Goal: Task Accomplishment & Management: Complete application form

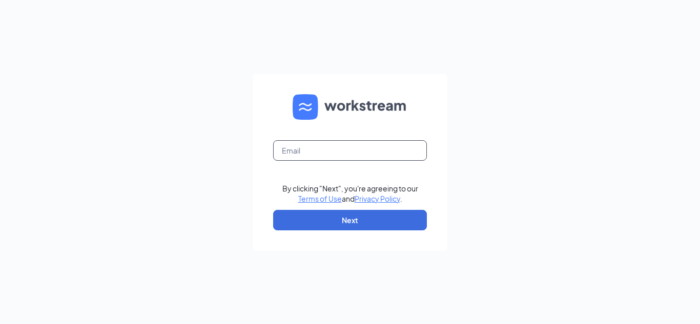
type input "[EMAIL_ADDRESS][DOMAIN_NAME]"
click at [421, 182] on div at bounding box center [336, 219] width 210 height 117
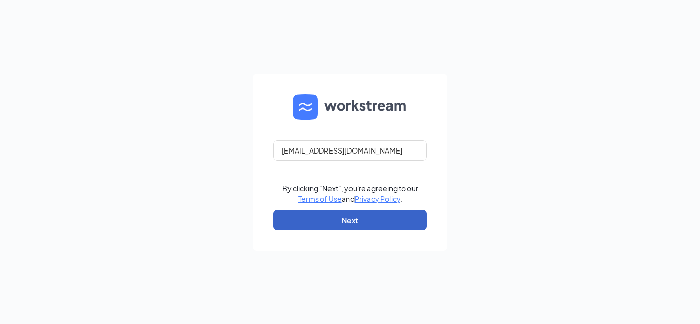
click at [357, 216] on button "Next" at bounding box center [350, 220] width 154 height 20
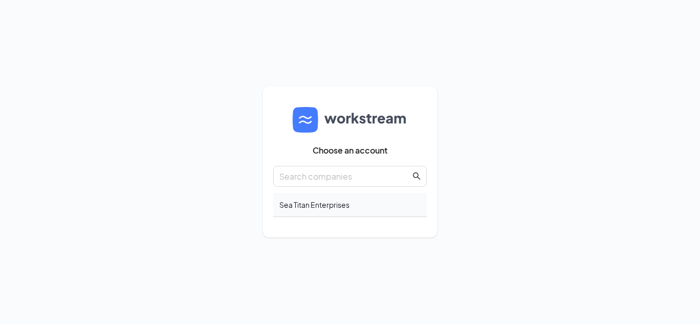
click at [317, 205] on div "Sea Titan Enterprises" at bounding box center [350, 205] width 154 height 24
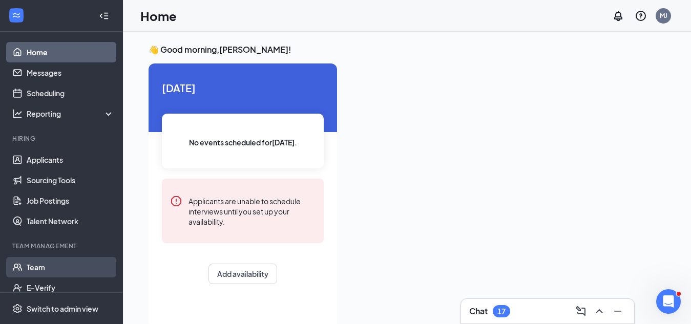
click at [37, 265] on link "Team" at bounding box center [71, 267] width 88 height 20
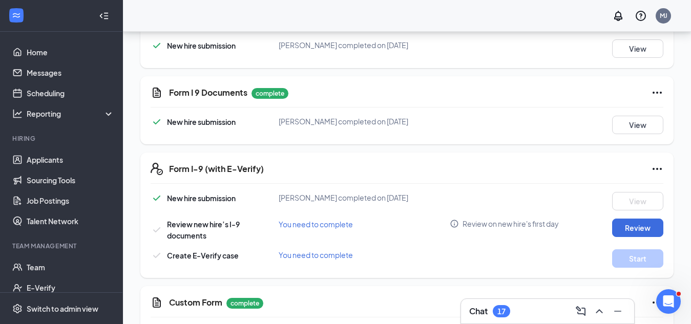
scroll to position [305, 0]
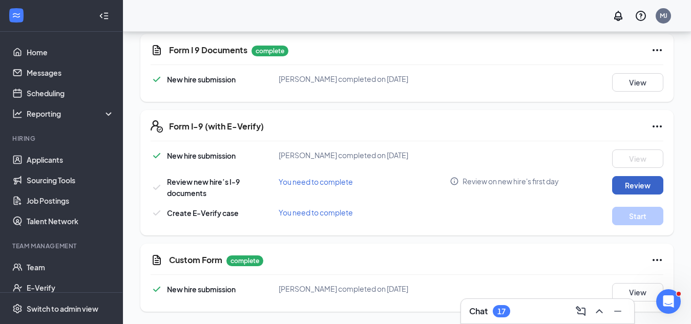
click at [636, 183] on button "Review" at bounding box center [637, 185] width 51 height 18
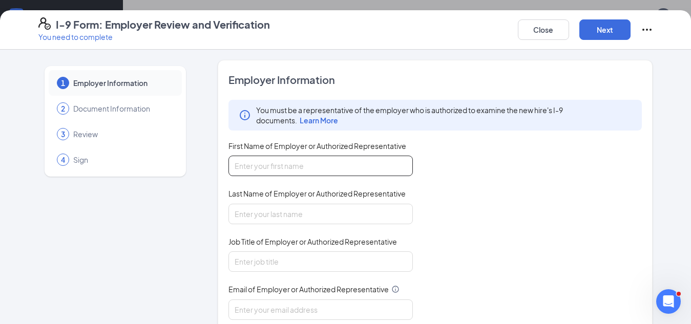
click at [340, 170] on input "First Name of Employer or Authorized Representative" at bounding box center [321, 166] width 184 height 20
type input "[PERSON_NAME]"
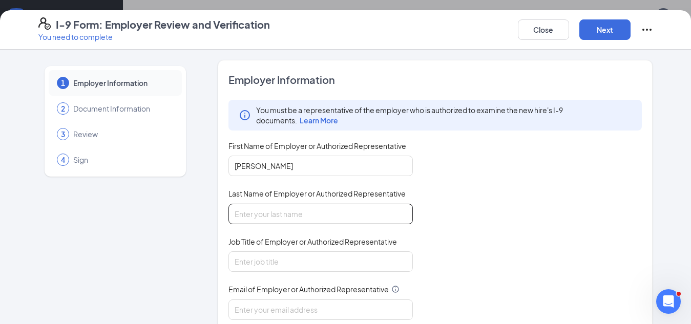
type input "Joa"
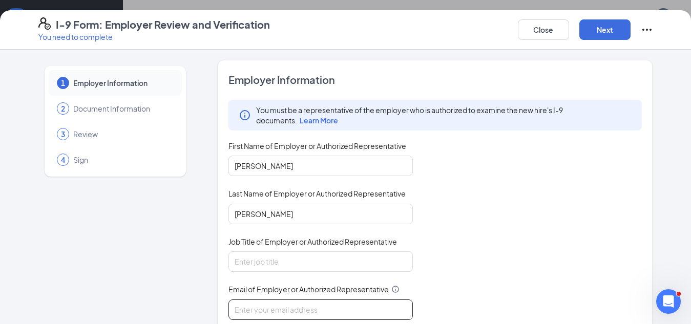
type input "mjoa12@yahoo.com"
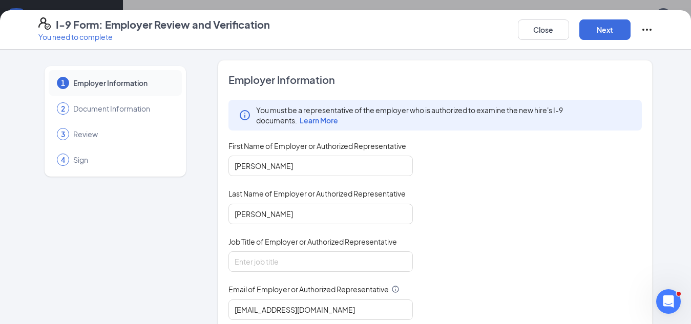
type input "4073340066"
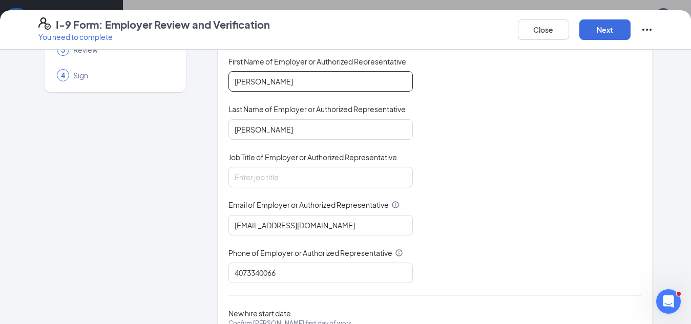
scroll to position [102, 0]
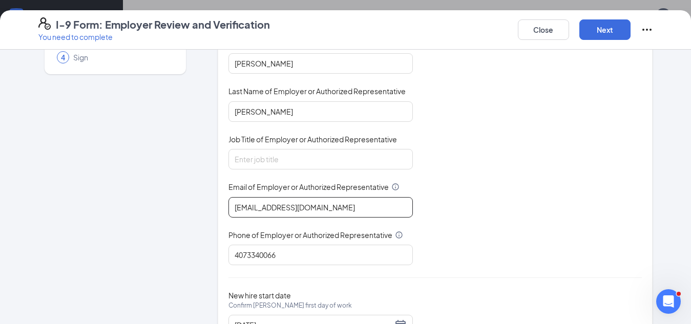
drag, startPoint x: 304, startPoint y: 208, endPoint x: 297, endPoint y: 212, distance: 7.8
click at [297, 212] on input "mjoa12@yahoo.com" at bounding box center [321, 207] width 184 height 20
type input "[EMAIL_ADDRESS][DOMAIN_NAME]"
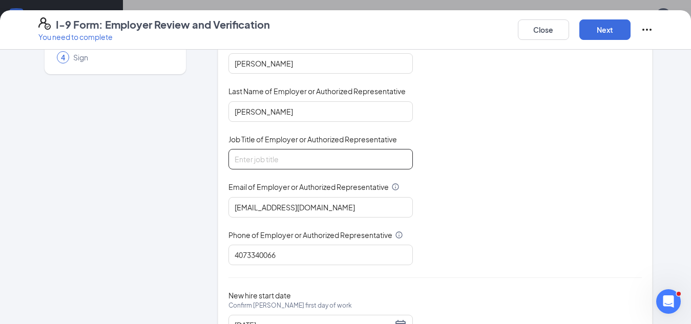
click at [307, 154] on input "Job Title of Employer or Authorized Representative" at bounding box center [321, 159] width 184 height 20
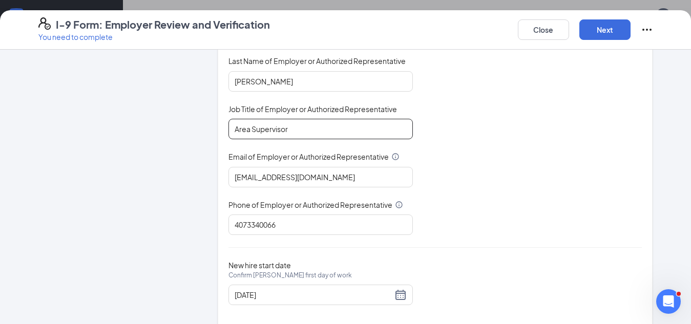
scroll to position [149, 0]
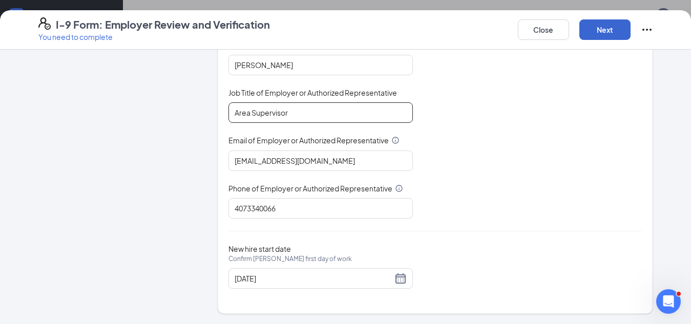
type input "Area Supervisor"
click at [603, 29] on button "Next" at bounding box center [605, 29] width 51 height 20
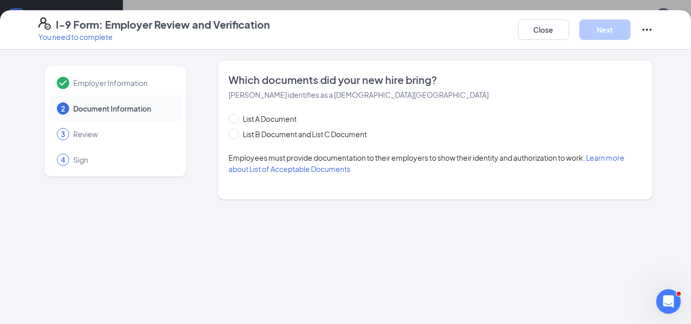
scroll to position [0, 0]
click at [234, 134] on input "List B Document and List C Document" at bounding box center [232, 132] width 7 height 7
radio input "true"
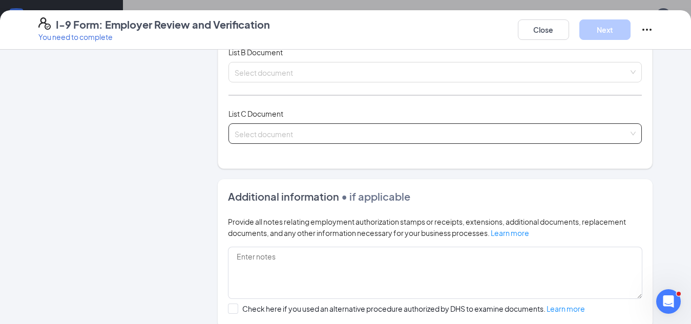
scroll to position [102, 0]
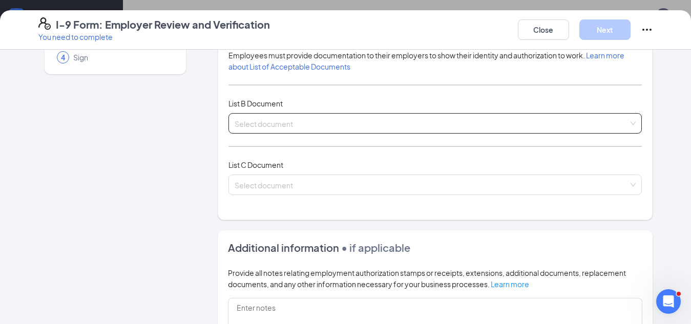
click at [625, 125] on div "Select document" at bounding box center [436, 123] width 414 height 20
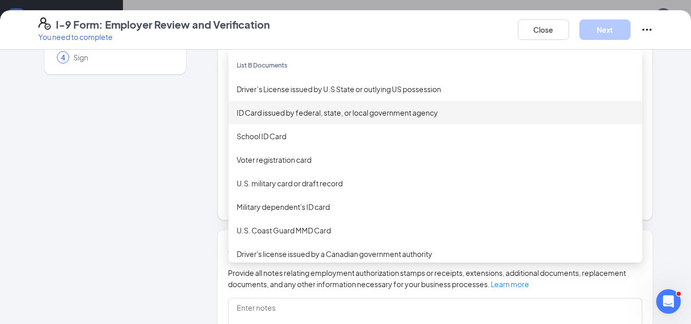
click at [427, 114] on div "ID Card issued by federal, state, or local government agency" at bounding box center [436, 112] width 398 height 11
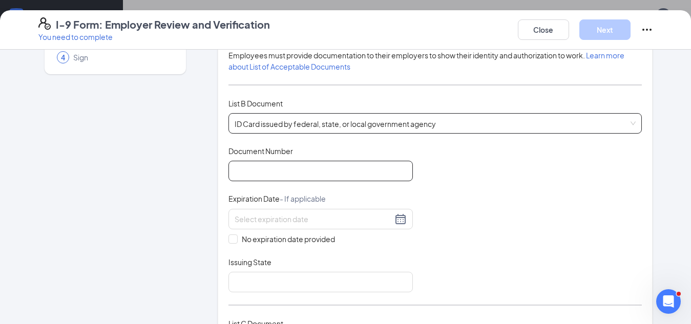
click at [313, 174] on input "Document Number" at bounding box center [321, 171] width 184 height 20
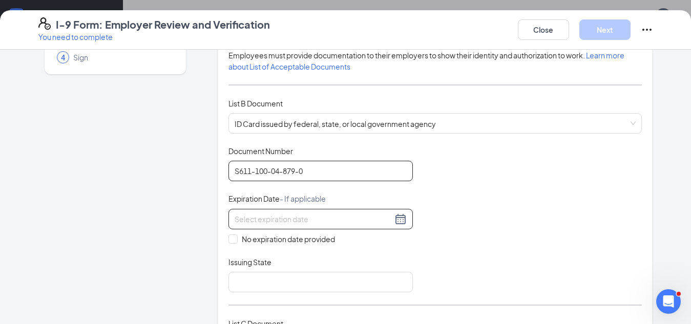
type input "S611-100-04-879-0"
click at [280, 216] on input at bounding box center [314, 219] width 158 height 11
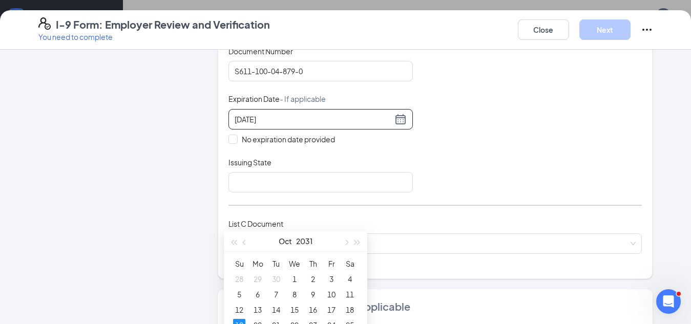
scroll to position [205, 0]
click at [238, 321] on div "19" at bounding box center [239, 325] width 12 height 12
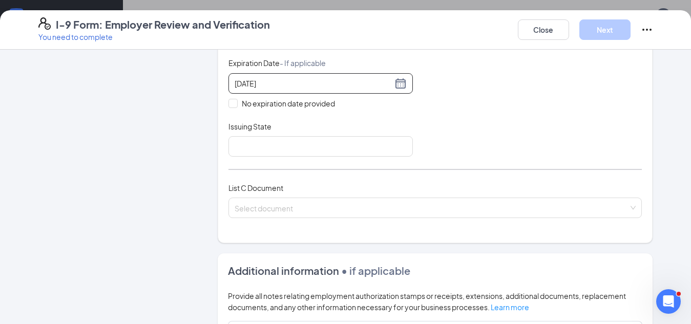
scroll to position [256, 0]
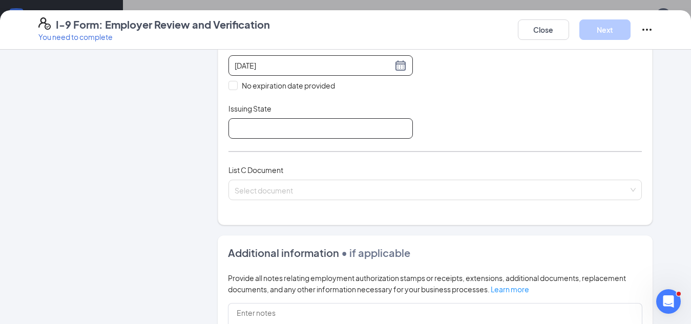
type input "10/19/2031"
click at [315, 128] on input "Issuing State" at bounding box center [321, 128] width 184 height 20
type input "Florida"
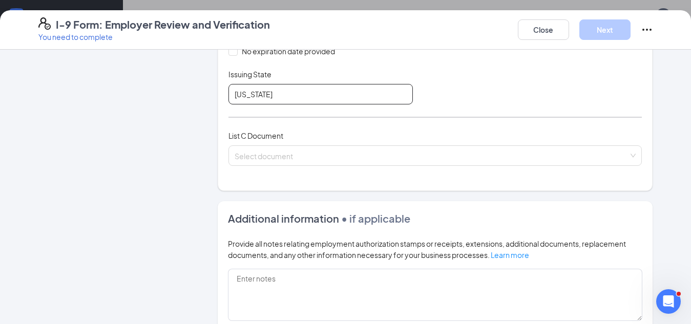
scroll to position [359, 0]
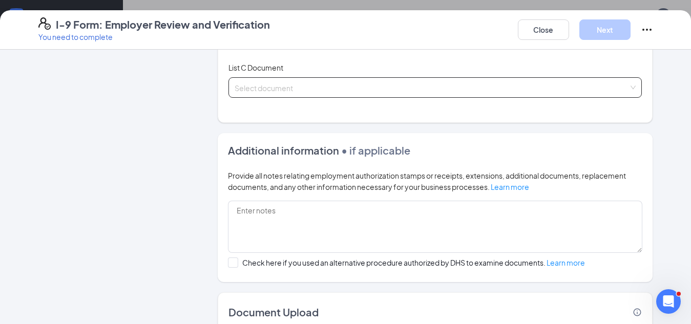
click at [631, 85] on div "Select document" at bounding box center [436, 87] width 414 height 20
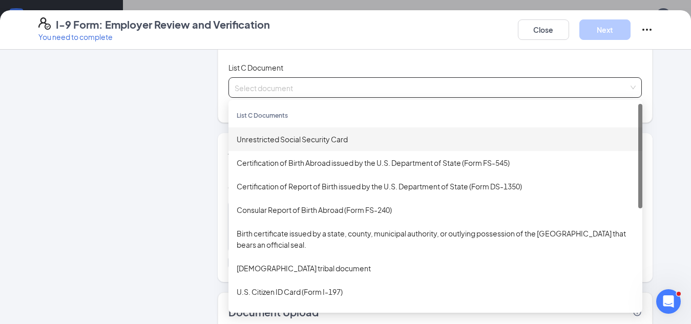
click at [339, 137] on div "Unrestricted Social Security Card" at bounding box center [436, 139] width 398 height 11
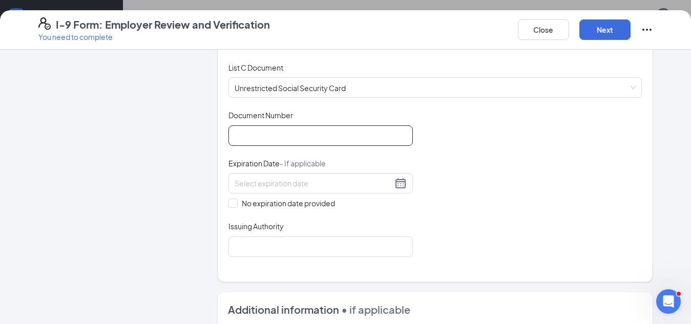
click at [334, 139] on input "Document Number" at bounding box center [321, 136] width 184 height 20
type input "772-34-2546"
click at [229, 203] on input "No expiration date provided" at bounding box center [232, 202] width 7 height 7
checkbox input "true"
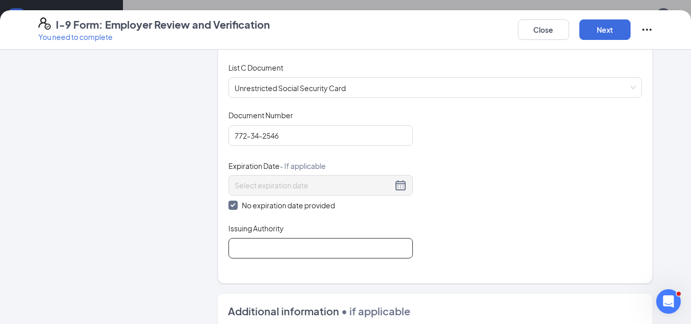
click at [244, 245] on input "Issuing Authority" at bounding box center [321, 248] width 184 height 20
type input "Social Security Administration"
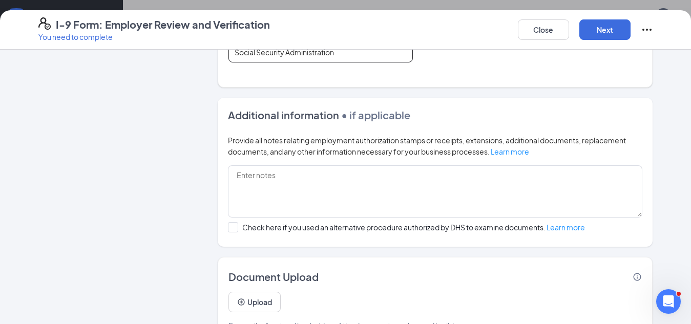
scroll to position [564, 0]
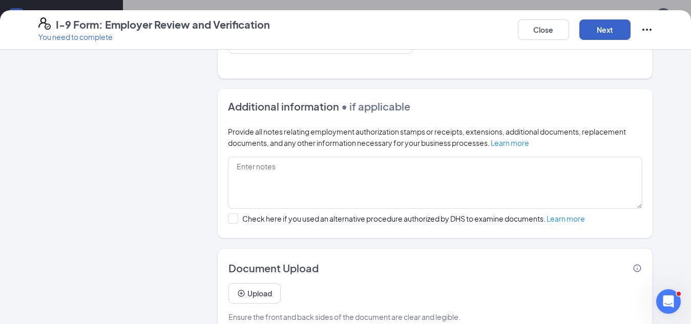
click at [600, 30] on button "Next" at bounding box center [605, 29] width 51 height 20
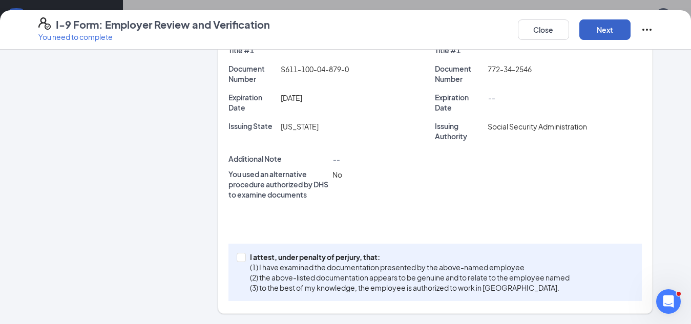
scroll to position [295, 0]
click at [237, 257] on input "I attest, under penalty of perjury, that: (1) I have examined the documentation…" at bounding box center [240, 256] width 7 height 7
checkbox input "true"
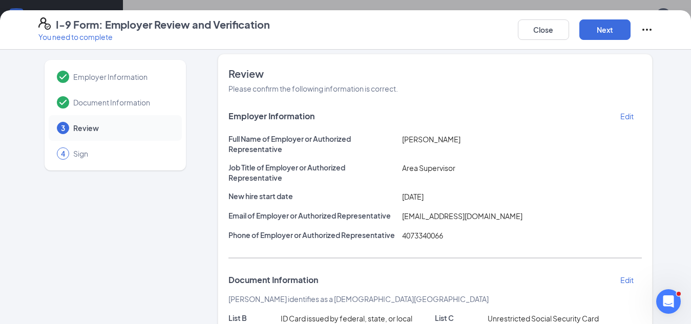
scroll to position [0, 0]
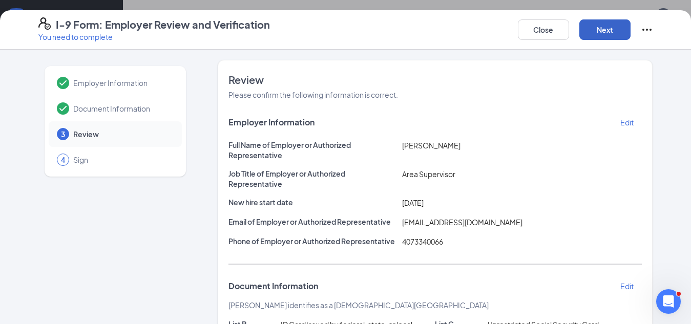
click at [609, 29] on button "Next" at bounding box center [605, 29] width 51 height 20
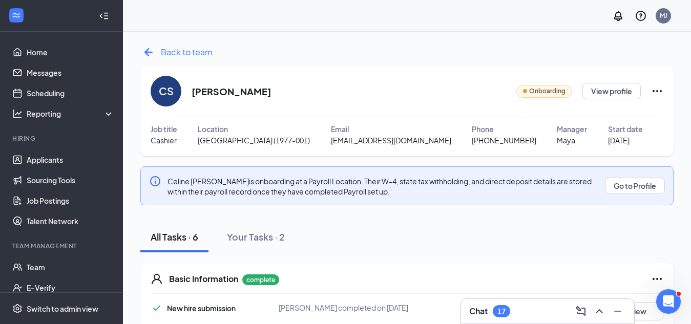
click at [170, 51] on span "Back to team" at bounding box center [187, 52] width 52 height 13
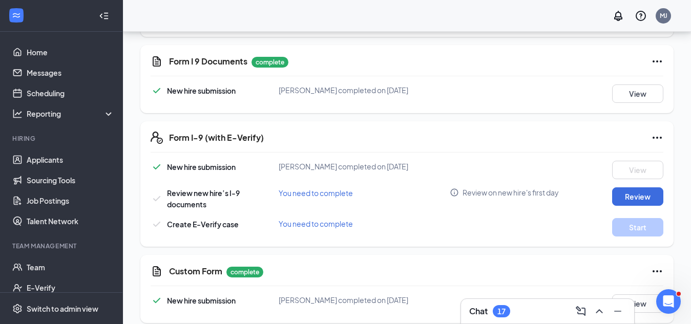
scroll to position [305, 0]
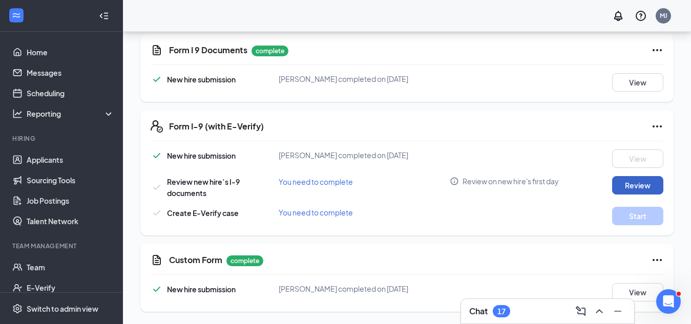
click at [635, 184] on button "Review" at bounding box center [637, 185] width 51 height 18
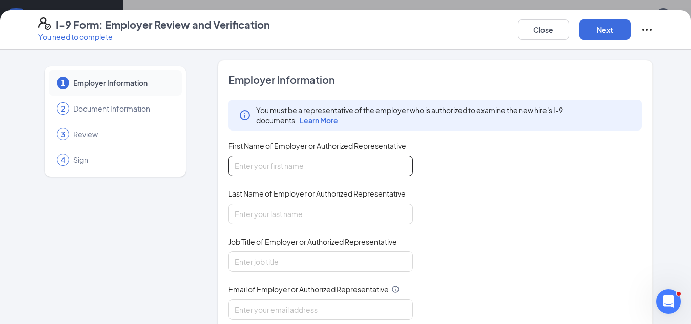
click at [330, 168] on input "First Name of Employer or Authorized Representative" at bounding box center [321, 166] width 184 height 20
type input "Michael"
type input "Joa"
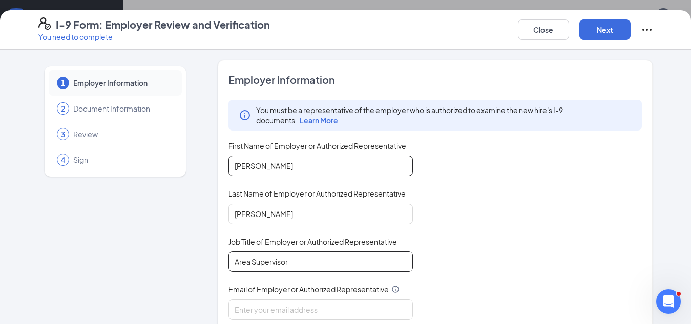
type input "Area Supervisor"
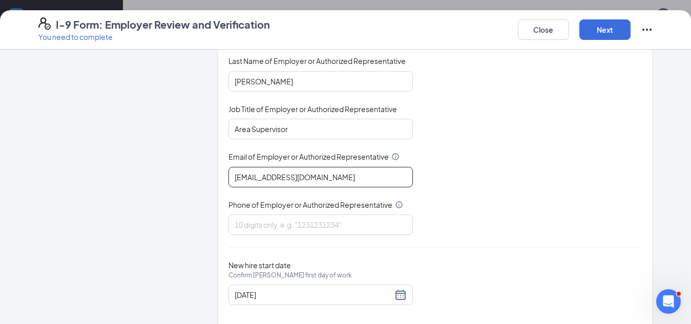
scroll to position [149, 0]
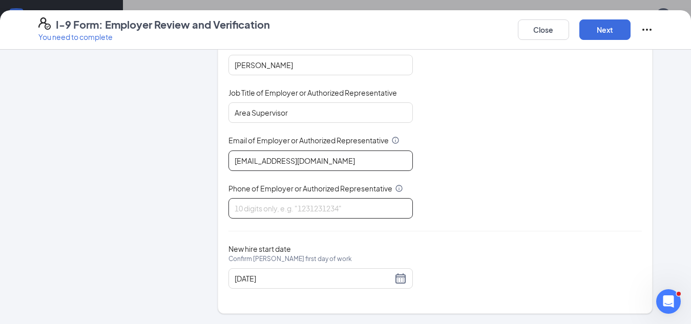
type input "[EMAIL_ADDRESS][DOMAIN_NAME]"
click at [284, 207] on input "Phone of Employer or Authorized Representative" at bounding box center [321, 208] width 184 height 20
type input "4073340066"
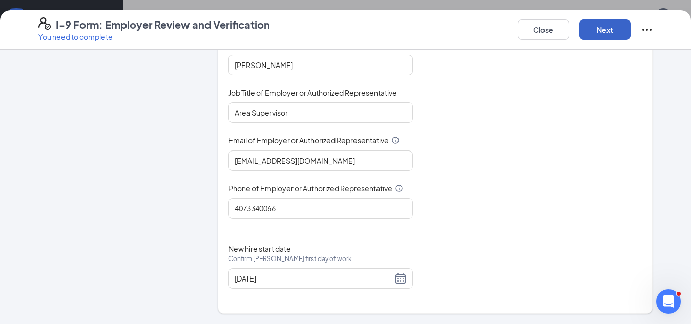
click at [597, 30] on button "Next" at bounding box center [605, 29] width 51 height 20
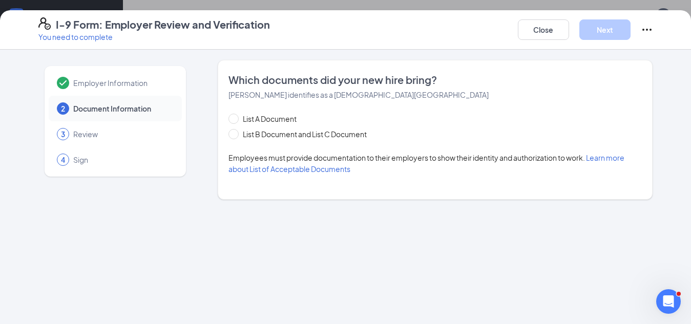
scroll to position [0, 0]
click at [229, 134] on input "List B Document and List C Document" at bounding box center [232, 132] width 7 height 7
radio input "true"
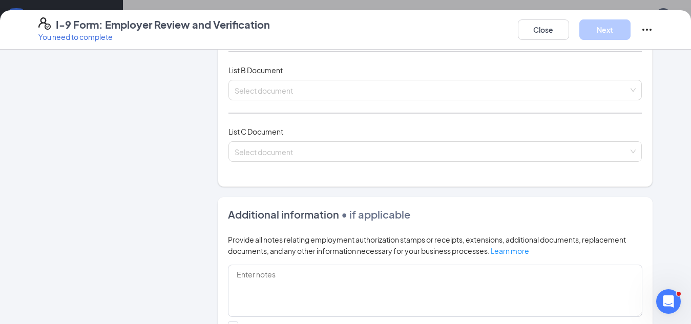
scroll to position [154, 0]
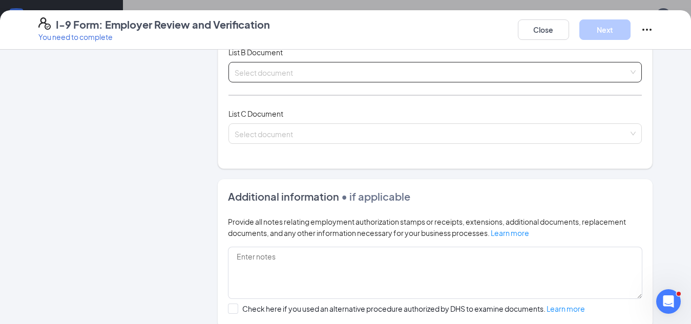
click at [627, 70] on div "Select document" at bounding box center [436, 72] width 414 height 20
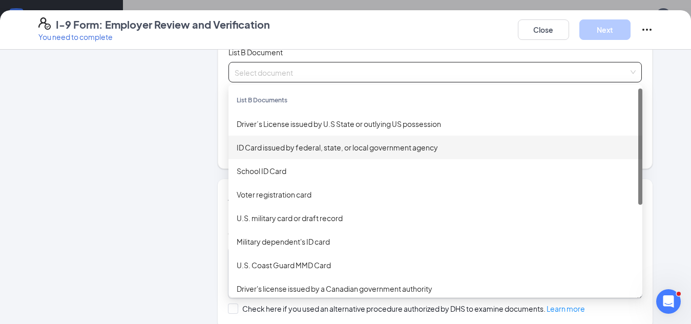
click at [330, 147] on div "ID Card issued by federal, state, or local government agency" at bounding box center [436, 147] width 398 height 11
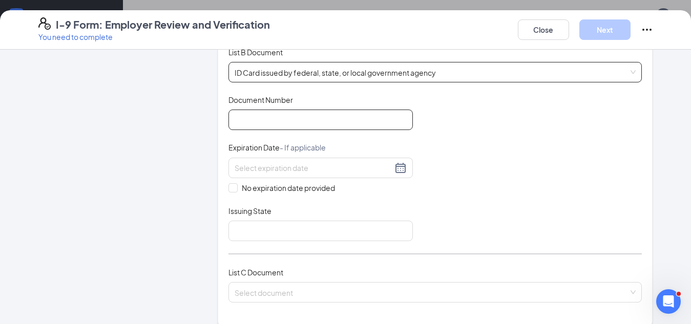
click at [321, 117] on input "Document Number" at bounding box center [321, 120] width 184 height 20
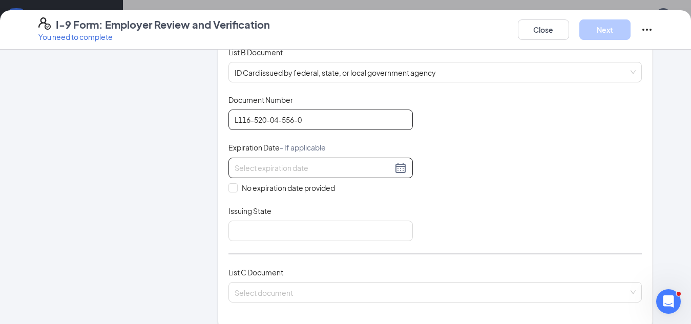
type input "L116-520-04-556-0"
click at [309, 169] on input at bounding box center [314, 167] width 158 height 11
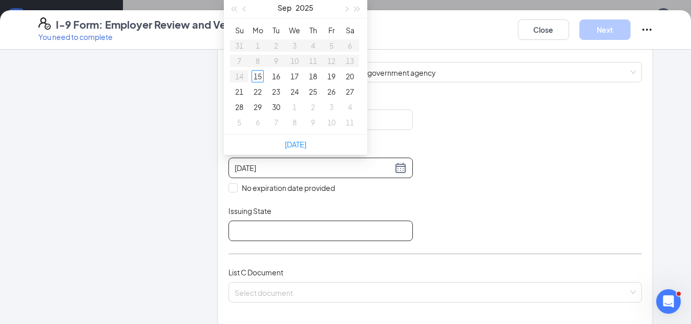
type input "02/16/2004"
click at [300, 232] on input "Issuing State" at bounding box center [321, 231] width 184 height 20
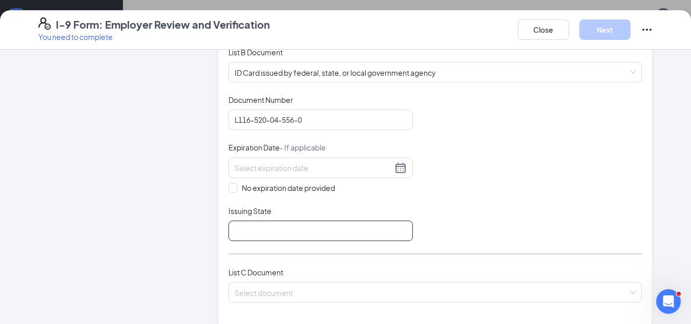
type input "Florida"
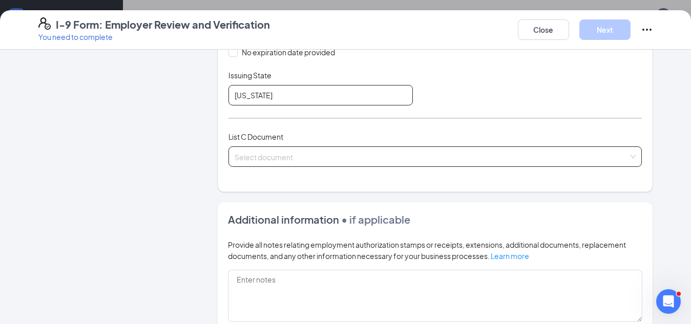
scroll to position [307, 0]
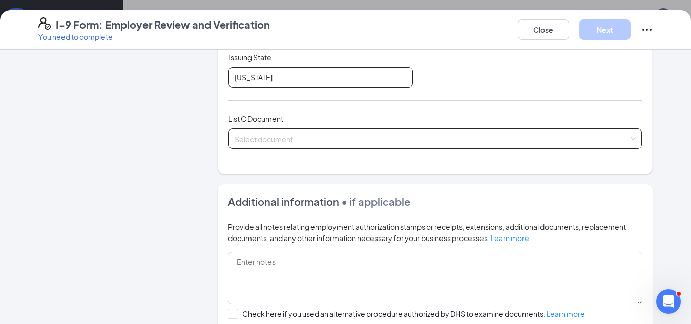
click at [634, 135] on div "Select document" at bounding box center [436, 139] width 414 height 20
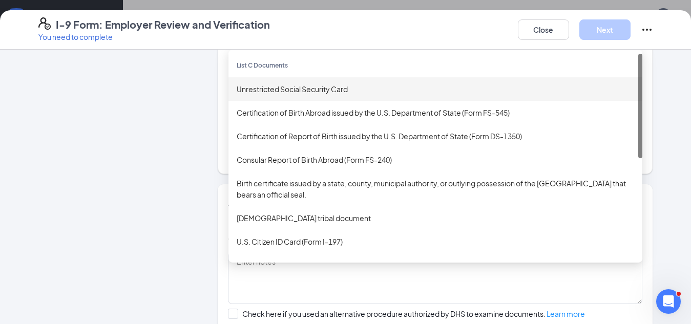
click at [379, 89] on div "Unrestricted Social Security Card" at bounding box center [436, 89] width 398 height 11
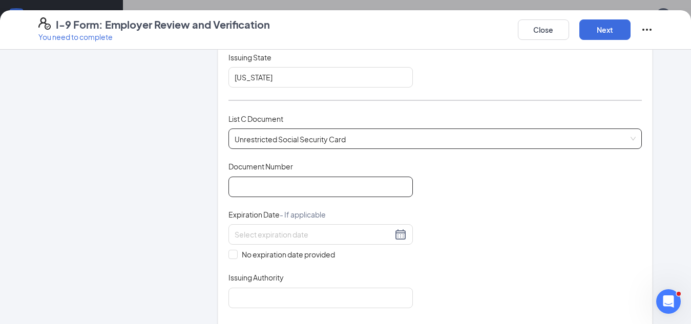
click at [268, 188] on input "Document Number" at bounding box center [321, 187] width 184 height 20
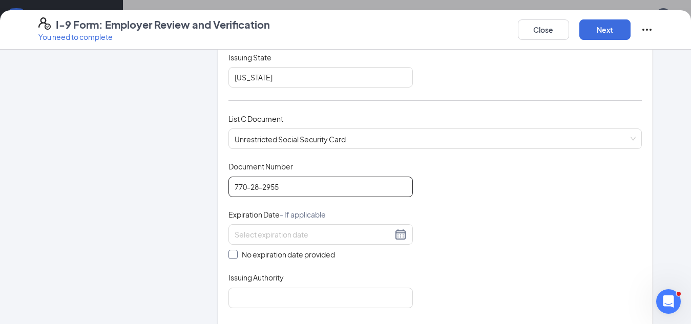
type input "770-28-2955"
click at [229, 254] on input "No expiration date provided" at bounding box center [232, 253] width 7 height 7
checkbox input "true"
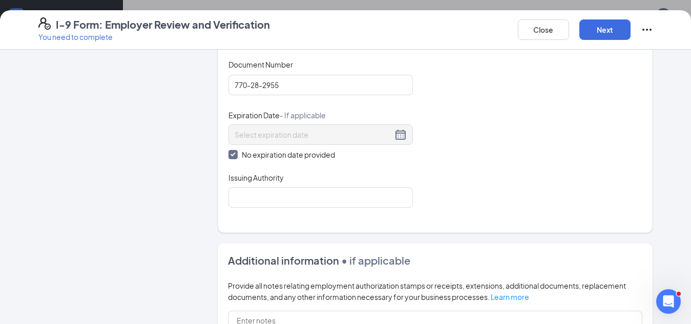
scroll to position [410, 0]
click at [295, 198] on input "Issuing Authority" at bounding box center [321, 197] width 184 height 20
type input "Social Security Administration"
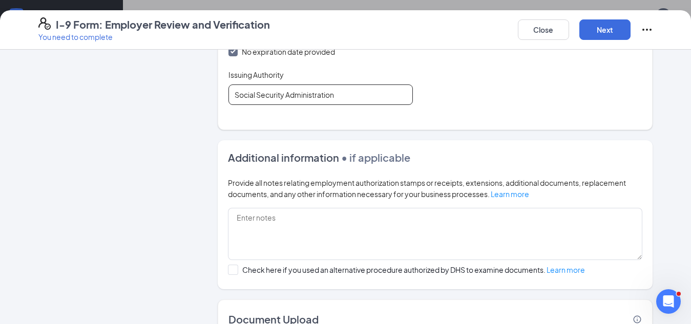
scroll to position [585, 0]
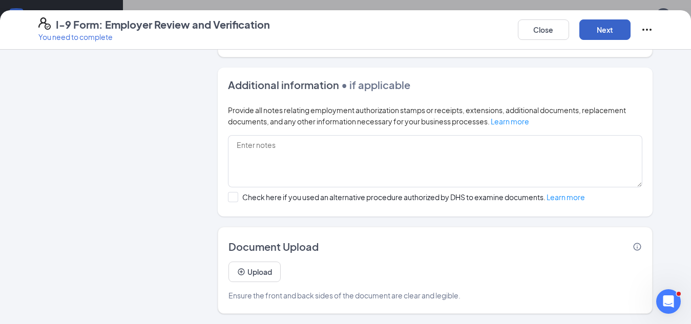
click at [608, 29] on button "Next" at bounding box center [605, 29] width 51 height 20
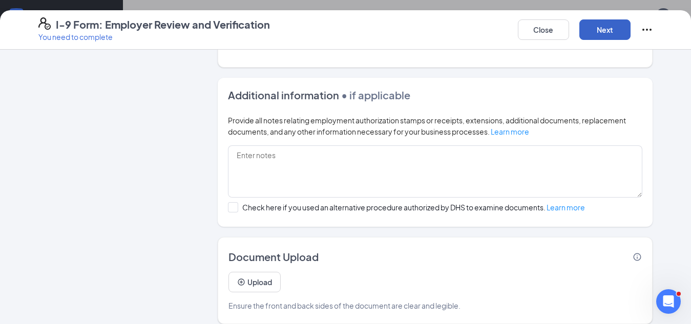
click at [602, 28] on button "Next" at bounding box center [605, 29] width 51 height 20
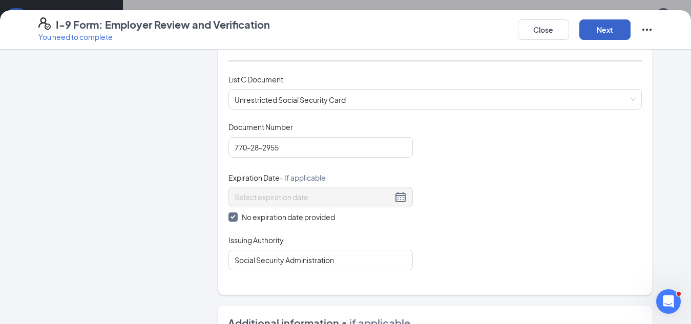
scroll to position [339, 0]
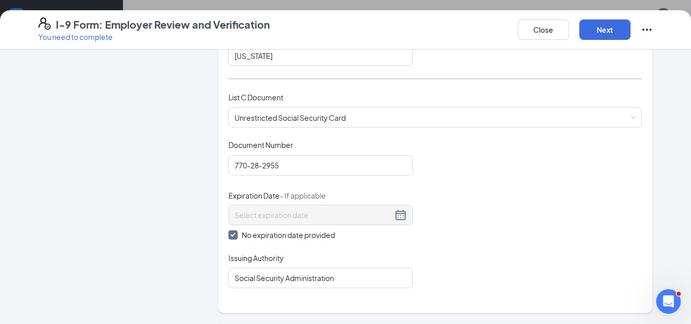
click at [504, 233] on div "Document Title Unrestricted Social Security Card Document Number 770-28-2955 Ex…" at bounding box center [436, 214] width 414 height 149
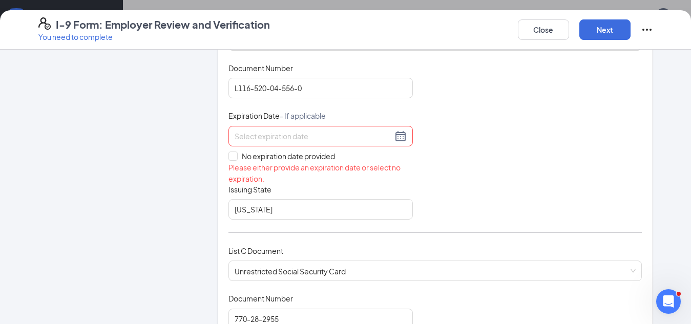
scroll to position [134, 0]
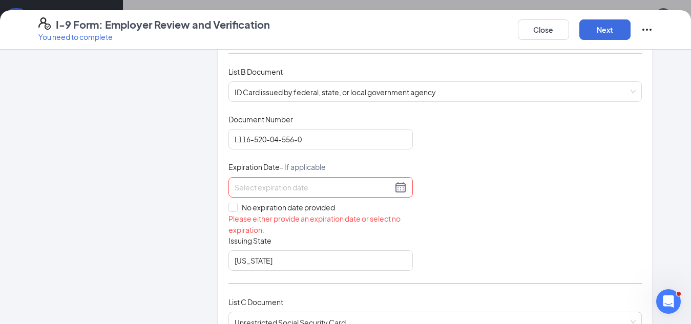
click at [254, 188] on input at bounding box center [314, 187] width 158 height 11
drag, startPoint x: 490, startPoint y: 145, endPoint x: 483, endPoint y: 145, distance: 7.2
click at [490, 145] on div "Document Title ID Card issued by federal, state, or local government agency Doc…" at bounding box center [436, 192] width 414 height 157
click at [270, 187] on input at bounding box center [314, 187] width 158 height 11
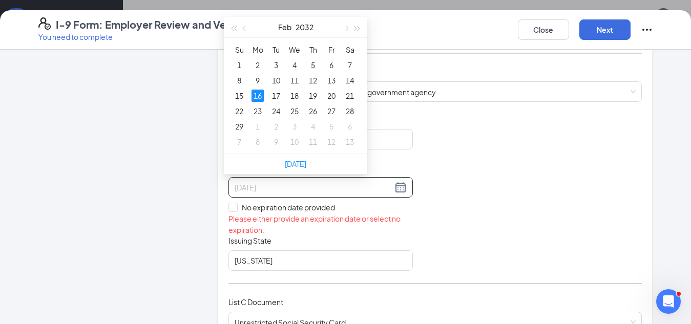
click at [259, 94] on div "16" at bounding box center [258, 96] width 12 height 12
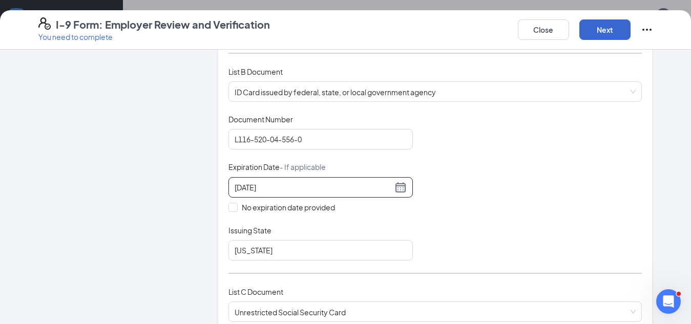
type input "02/16/2032"
click at [607, 31] on button "Next" at bounding box center [605, 29] width 51 height 20
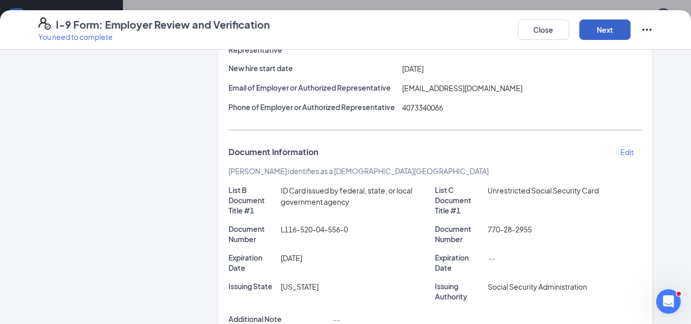
click at [599, 31] on button "Next" at bounding box center [605, 29] width 51 height 20
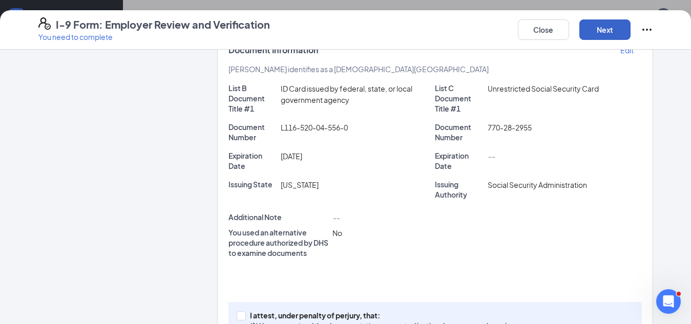
scroll to position [237, 0]
click at [594, 28] on button "Next" at bounding box center [605, 29] width 51 height 20
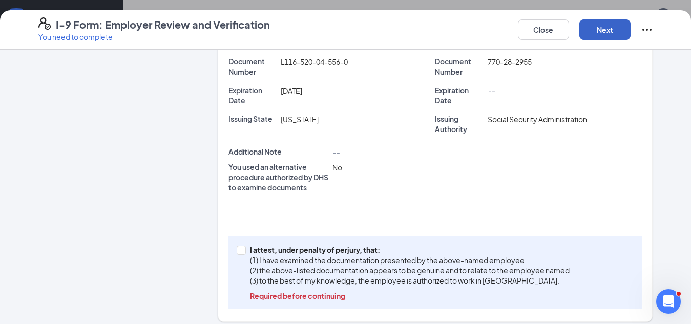
scroll to position [310, 0]
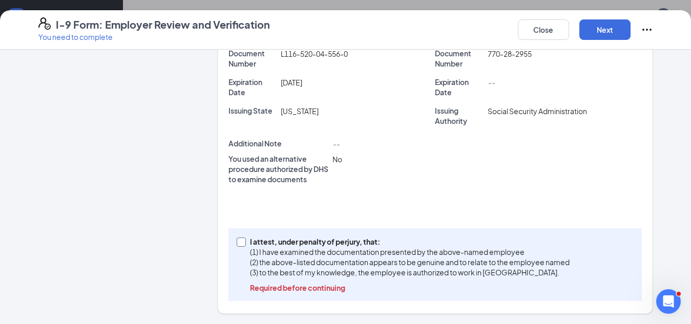
click at [237, 242] on input "I attest, under penalty of perjury, that: (1) I have examined the documentation…" at bounding box center [240, 241] width 7 height 7
checkbox input "true"
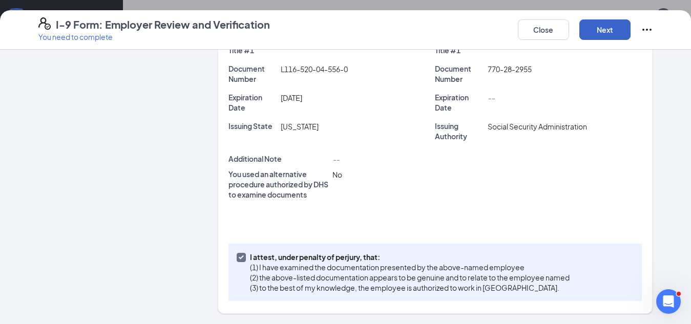
click at [601, 29] on button "Next" at bounding box center [605, 29] width 51 height 20
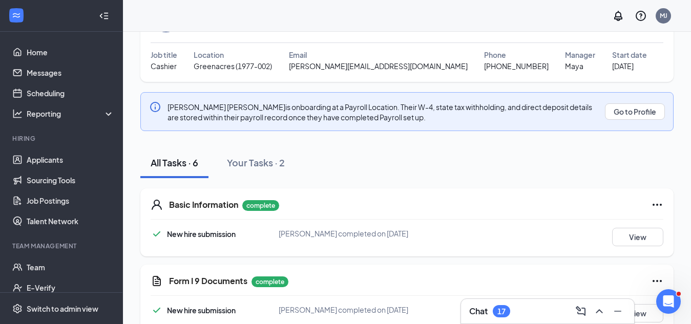
scroll to position [0, 0]
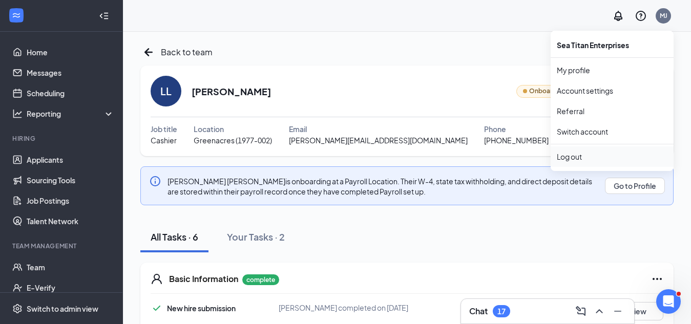
click at [571, 156] on div "Log out" at bounding box center [612, 157] width 111 height 10
